Goal: Information Seeking & Learning: Learn about a topic

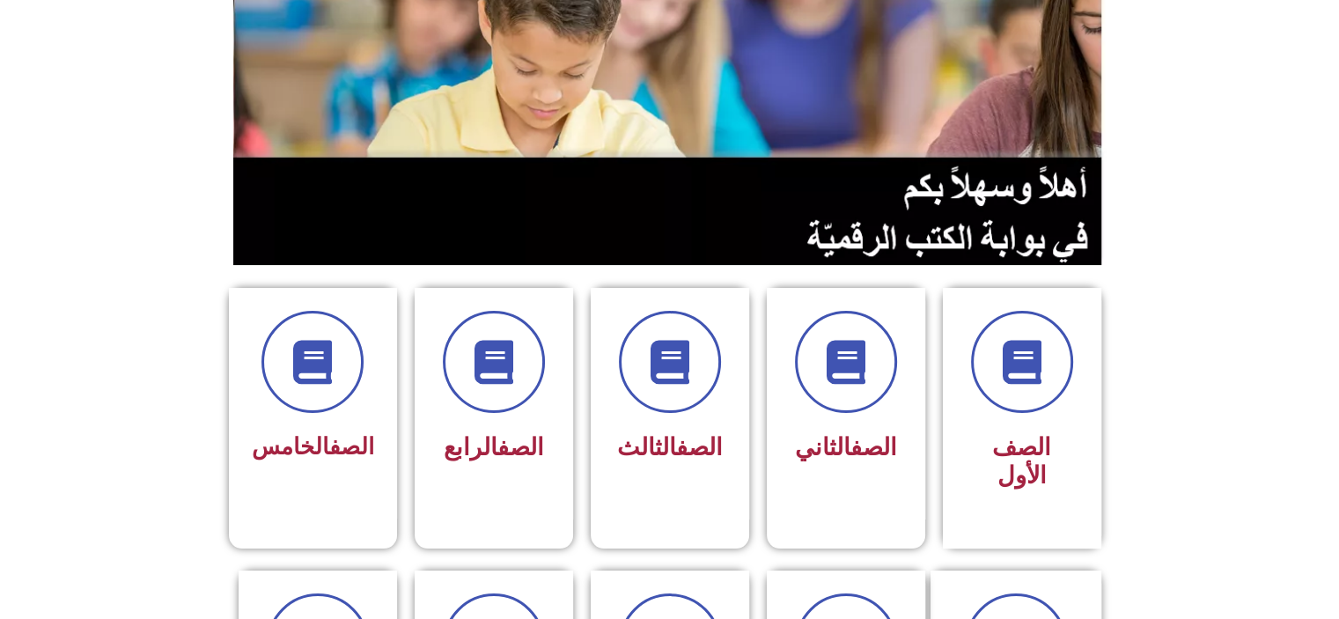
scroll to position [202, 0]
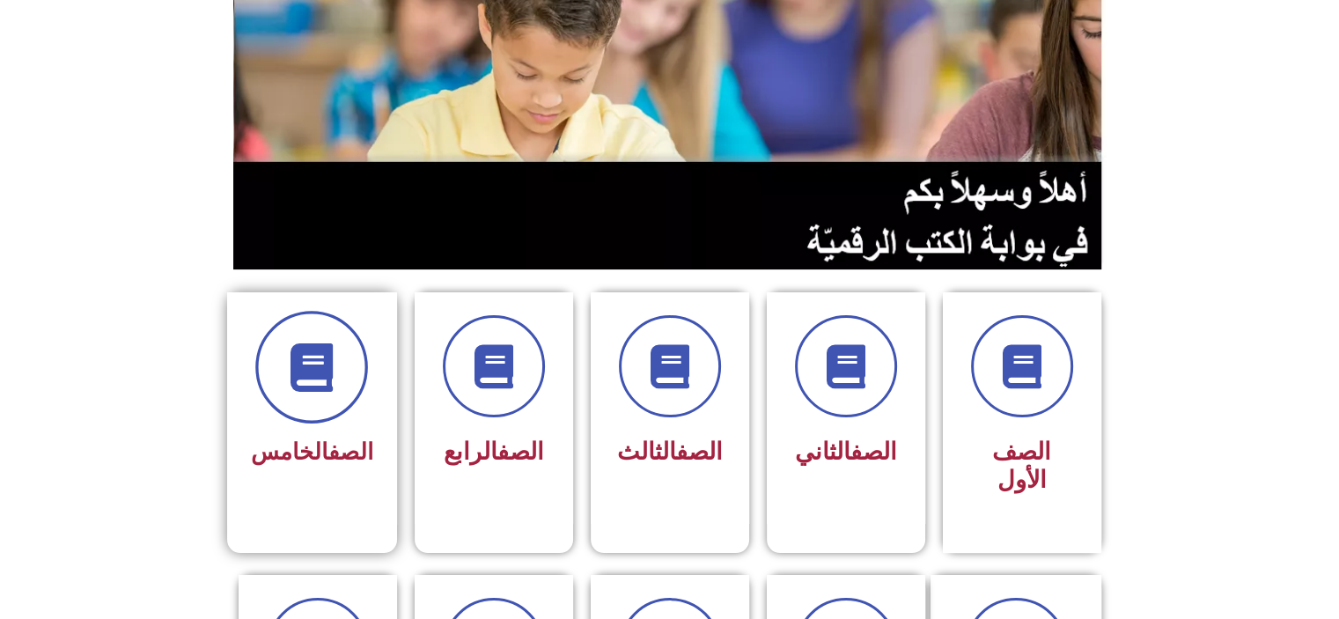
click at [306, 393] on span at bounding box center [311, 367] width 113 height 113
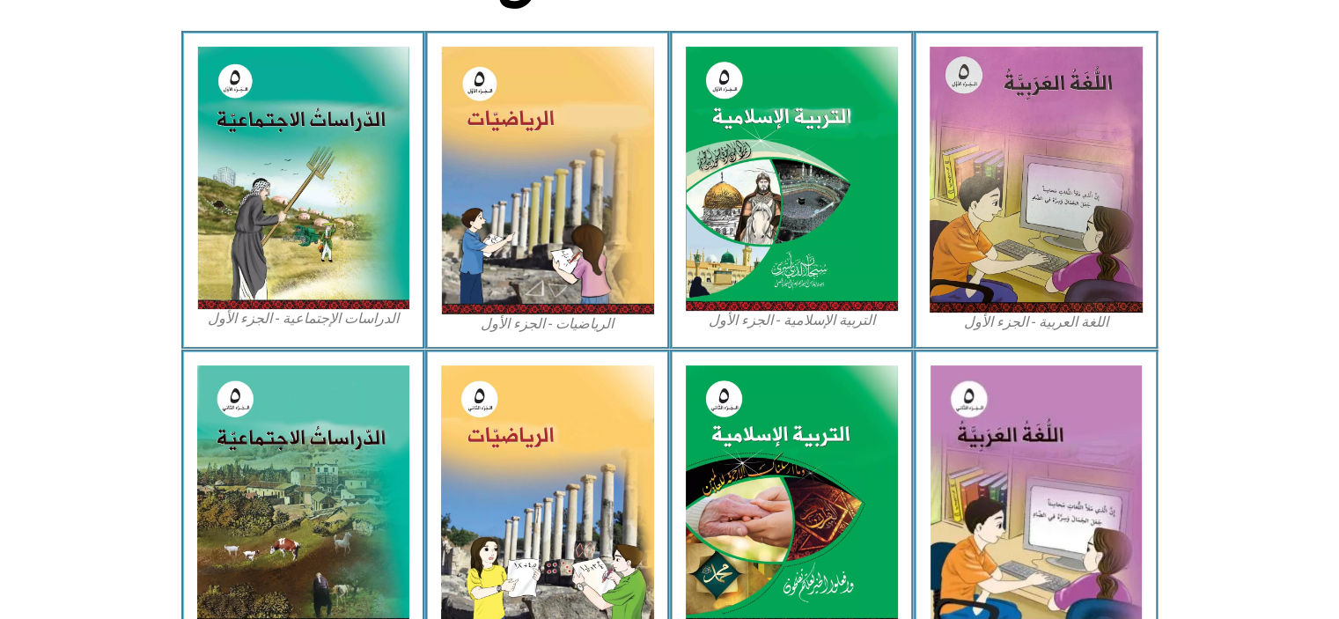
scroll to position [522, 0]
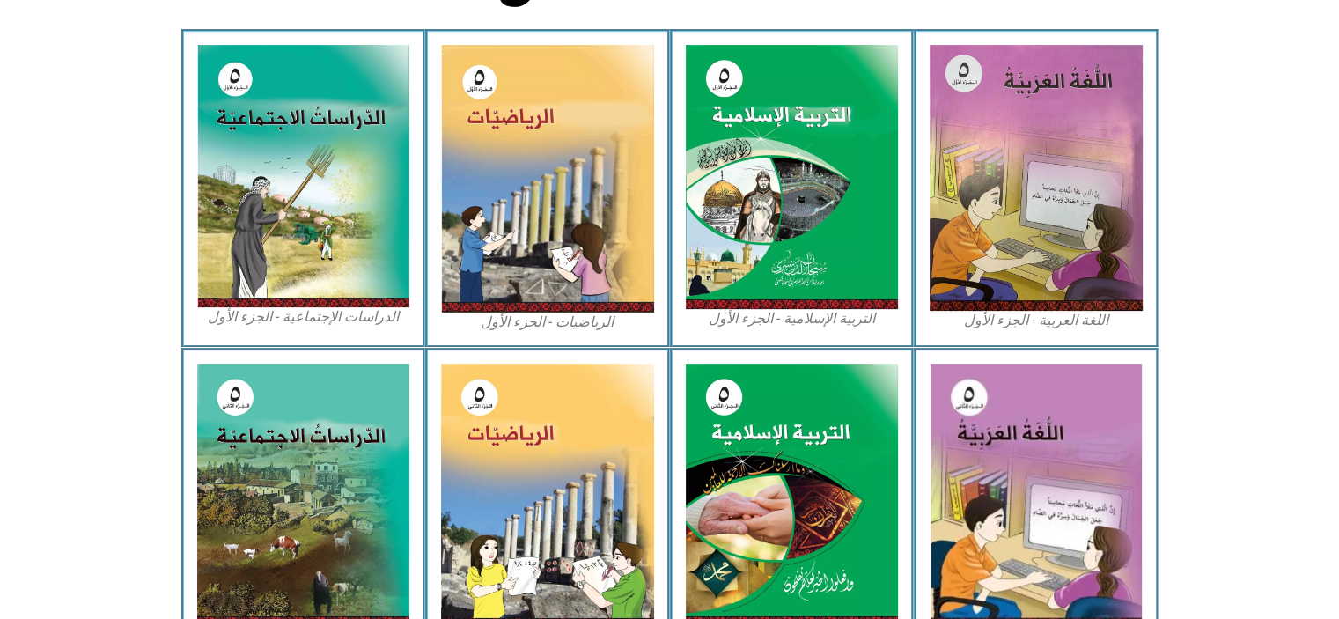
click at [537, 241] on img at bounding box center [547, 179] width 213 height 268
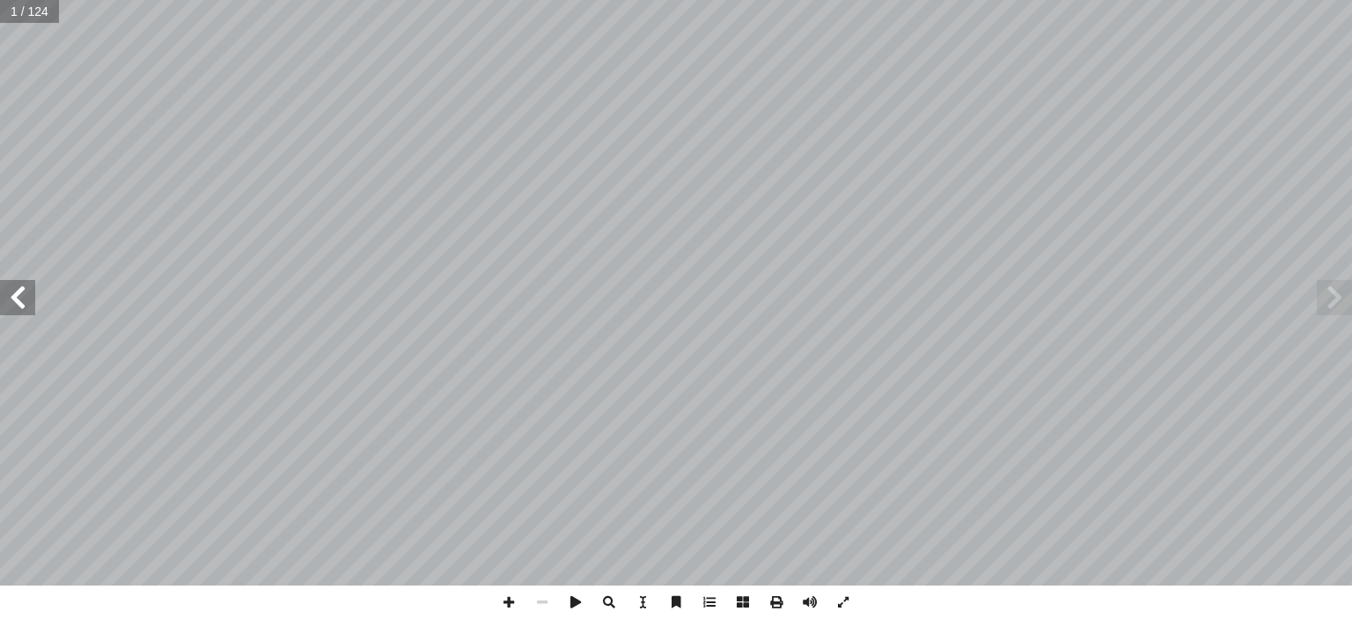
click at [19, 304] on span at bounding box center [17, 297] width 35 height 35
click at [26, 306] on span at bounding box center [17, 297] width 35 height 35
click at [13, 290] on span at bounding box center [17, 297] width 35 height 35
click at [12, 305] on span at bounding box center [17, 297] width 35 height 35
click at [19, 295] on span at bounding box center [17, 297] width 35 height 35
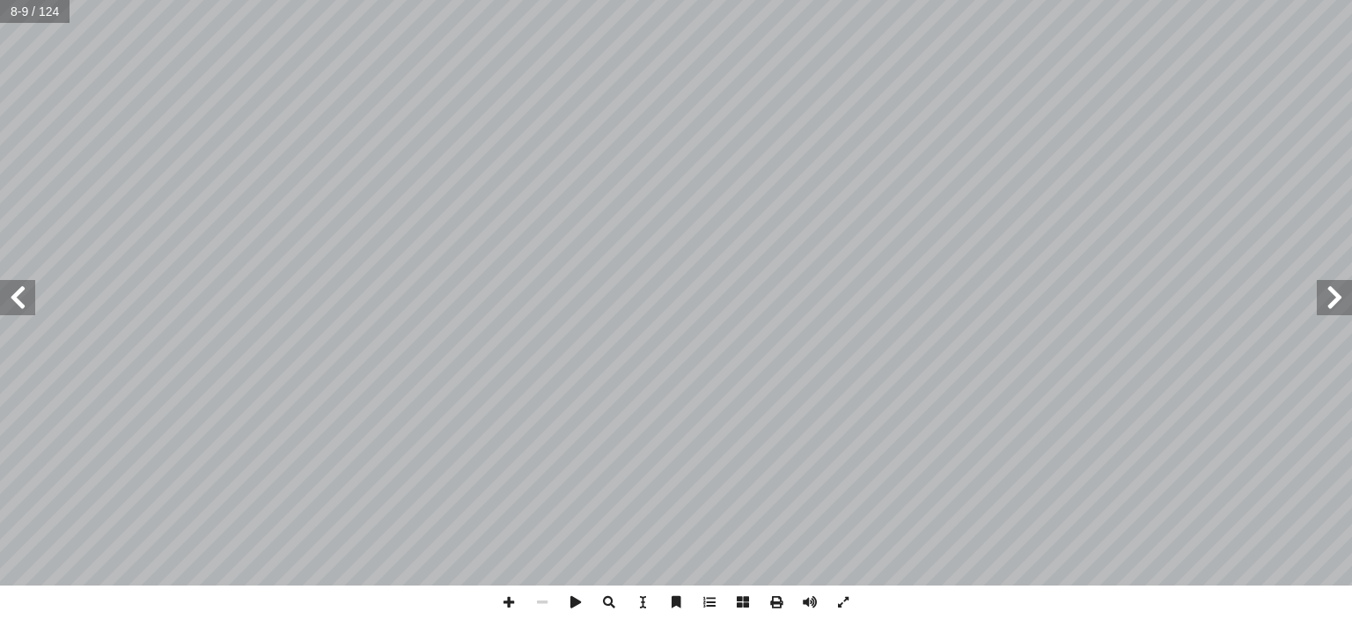
click at [23, 296] on span at bounding box center [17, 297] width 35 height 35
click at [29, 301] on span at bounding box center [17, 297] width 35 height 35
click at [1323, 298] on span at bounding box center [1334, 297] width 35 height 35
